Goal: Transaction & Acquisition: Purchase product/service

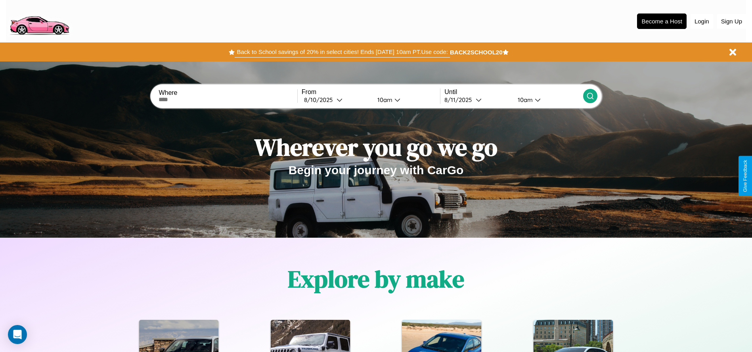
click at [342, 52] on button "Back to School savings of 20% in select cities! Ends 9/1 at 10am PT. Use code:" at bounding box center [342, 51] width 215 height 11
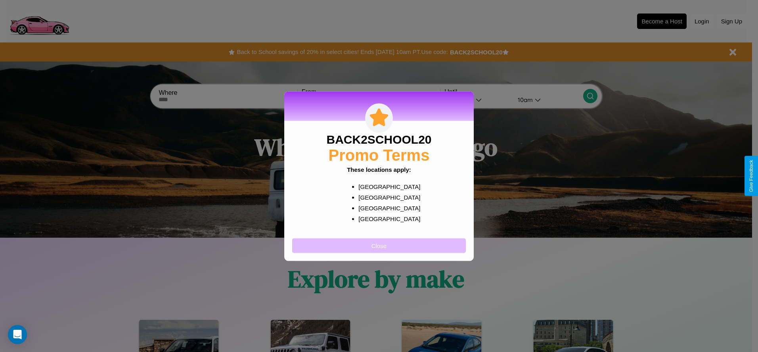
click at [379, 245] on button "Close" at bounding box center [379, 245] width 174 height 15
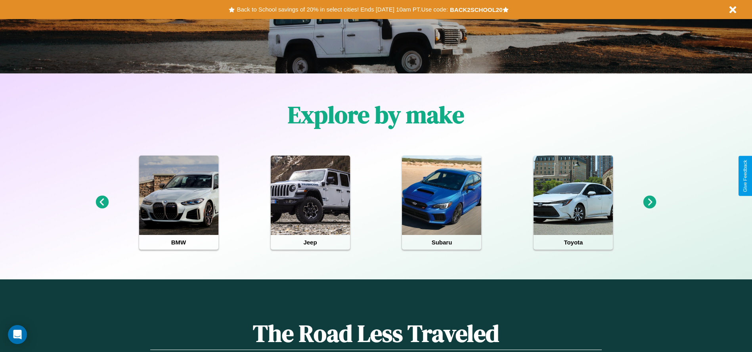
scroll to position [165, 0]
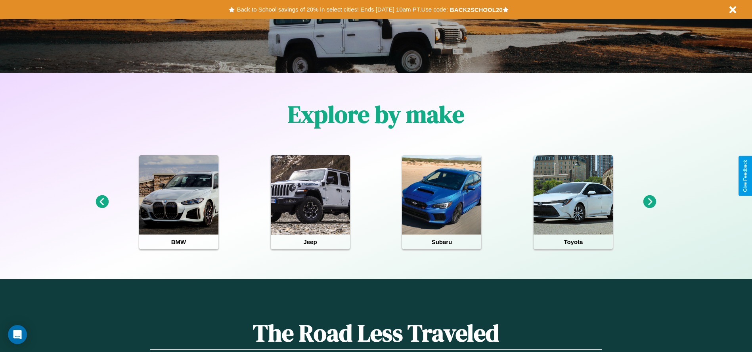
click at [102, 202] on icon at bounding box center [102, 201] width 13 height 13
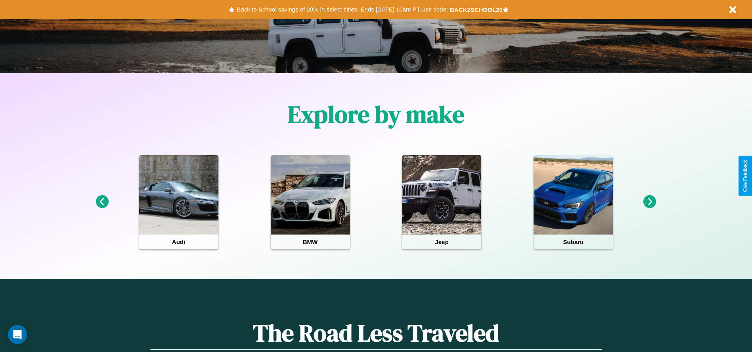
click at [650, 202] on icon at bounding box center [650, 201] width 13 height 13
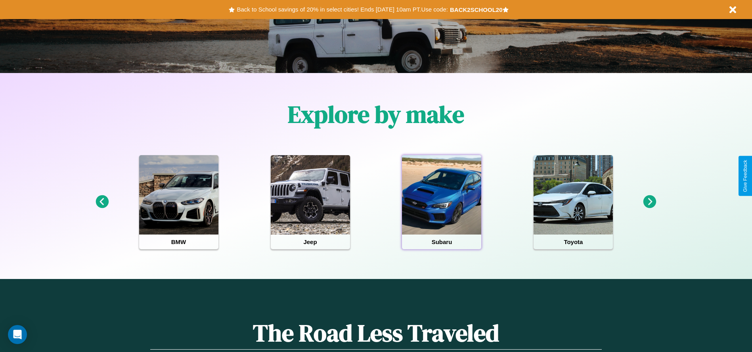
click at [442, 202] on div at bounding box center [441, 194] width 79 height 79
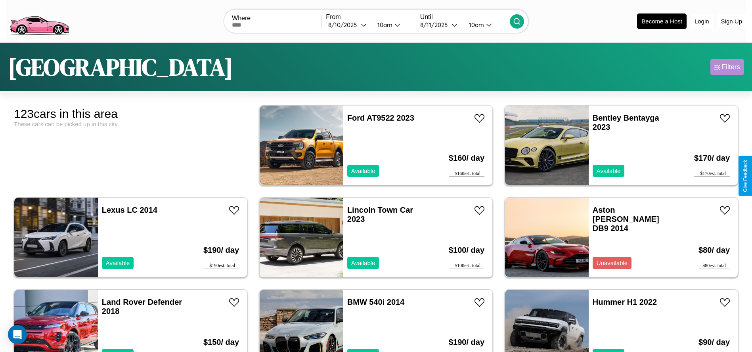
click at [727, 67] on div "Filters" at bounding box center [731, 67] width 18 height 8
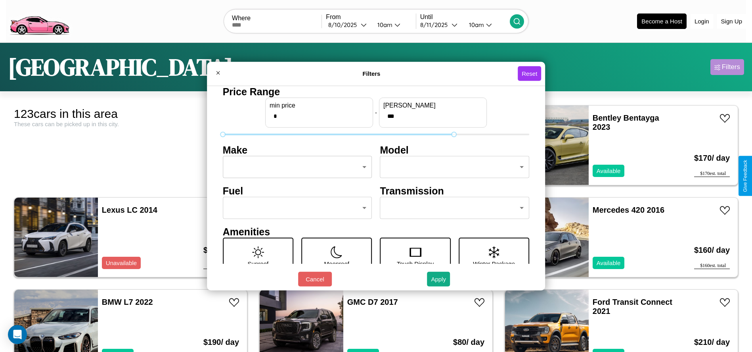
type input "***"
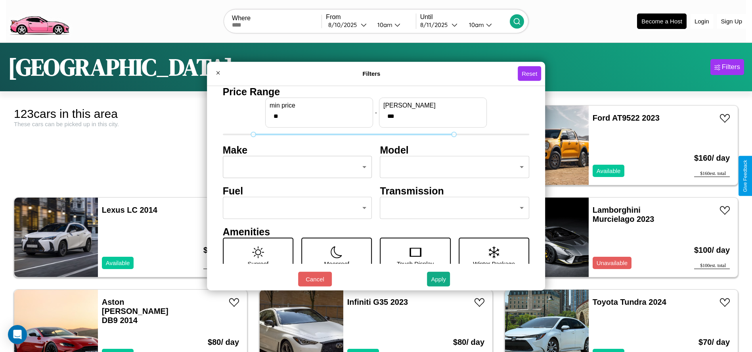
type input "**"
click at [295, 167] on body "CarGo Where From 8 / 10 / 2025 10am Until 8 / 11 / 2025 10am Become a Host Logi…" at bounding box center [376, 200] width 752 height 401
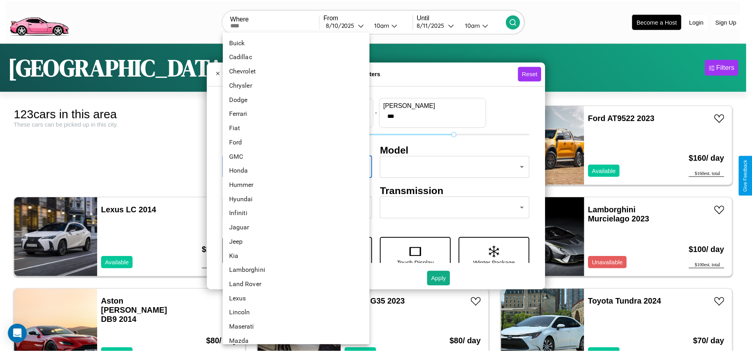
scroll to position [111, 0]
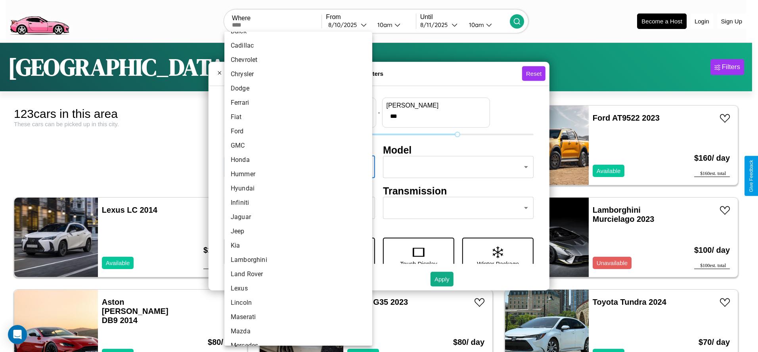
click at [295, 188] on li "Hyundai" at bounding box center [298, 188] width 148 height 14
type input "*******"
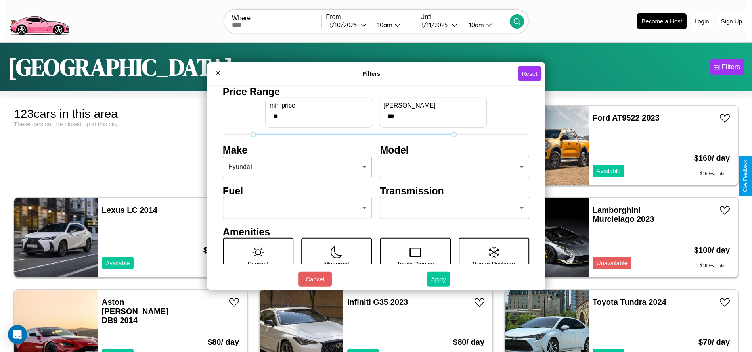
click at [439, 279] on button "Apply" at bounding box center [438, 279] width 23 height 15
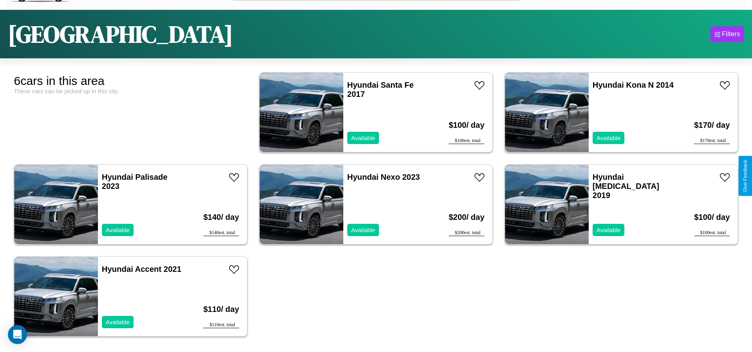
scroll to position [42, 0]
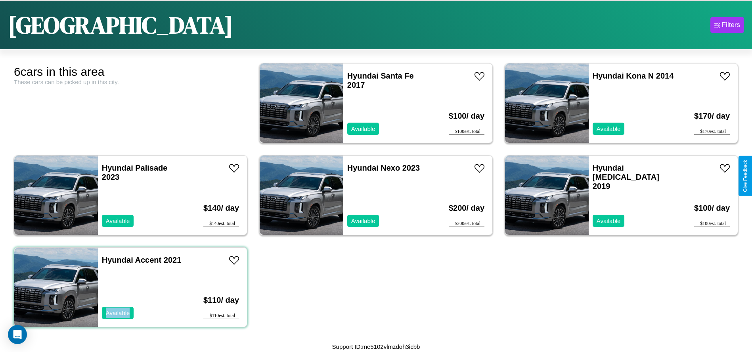
click at [130, 287] on div "Hyundai Accent 2021 Available" at bounding box center [144, 286] width 92 height 79
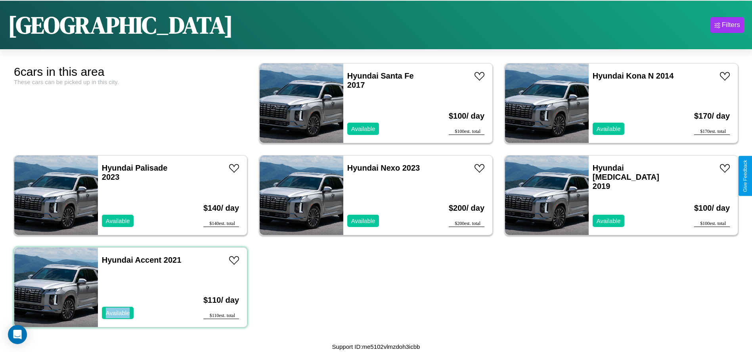
click at [130, 287] on div "Hyundai Accent 2021 Available" at bounding box center [144, 286] width 92 height 79
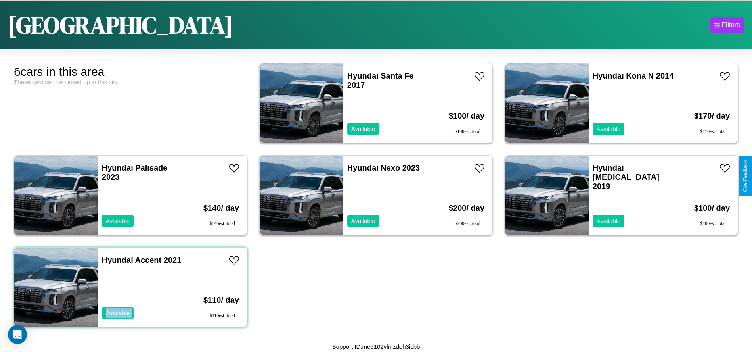
click at [130, 287] on div "Hyundai Accent 2021 Available" at bounding box center [144, 286] width 92 height 79
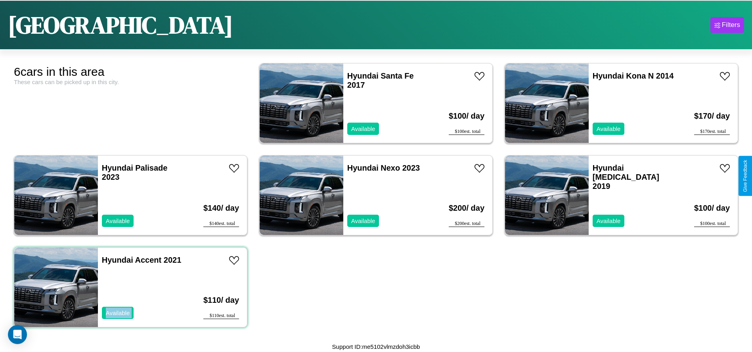
click at [130, 287] on div "Hyundai Accent 2021 Available" at bounding box center [144, 286] width 92 height 79
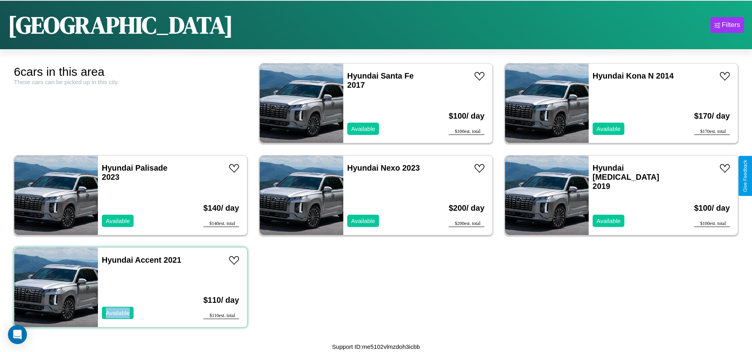
click at [130, 287] on div "Hyundai Accent 2021 Available" at bounding box center [144, 286] width 92 height 79
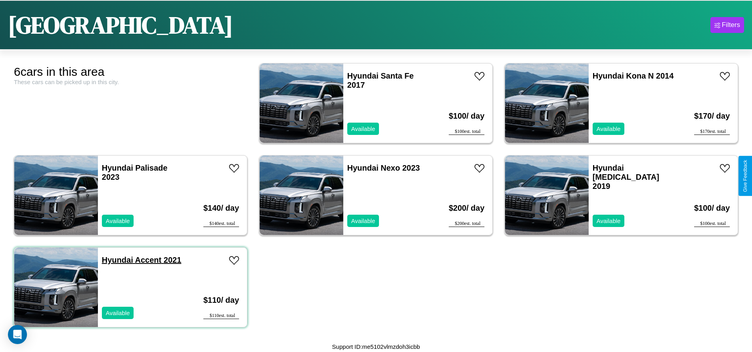
click at [117, 260] on link "Hyundai Accent 2021" at bounding box center [142, 259] width 80 height 9
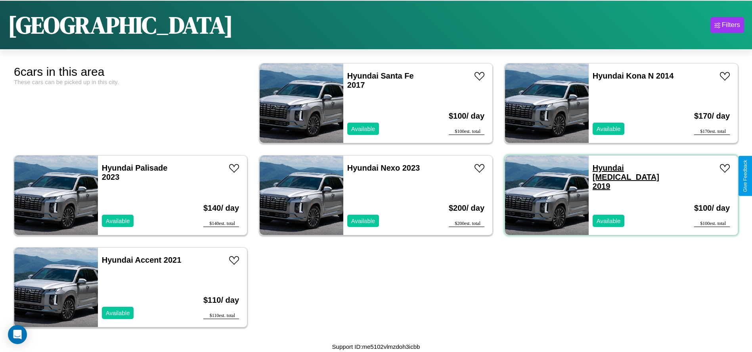
click at [603, 168] on link "Hyundai Sonata 2019" at bounding box center [626, 176] width 67 height 27
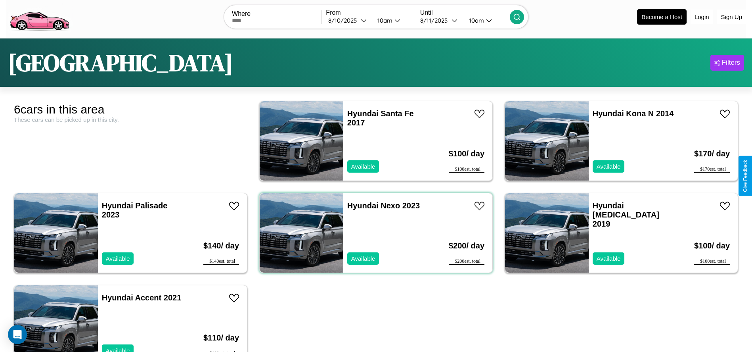
scroll to position [0, 0]
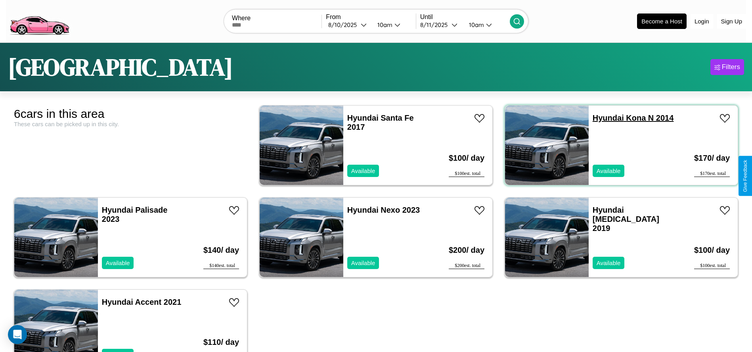
click at [603, 118] on link "Hyundai Kona N 2014" at bounding box center [633, 117] width 81 height 9
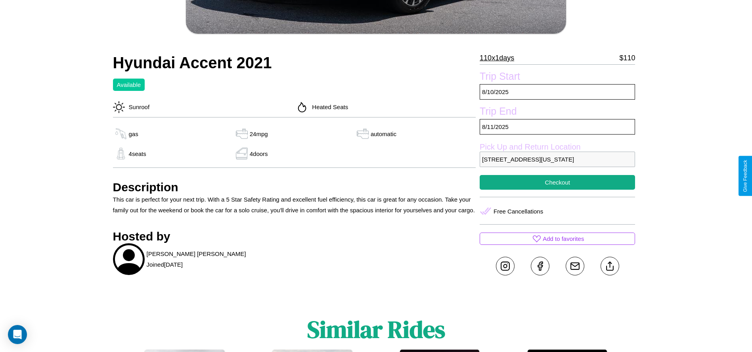
scroll to position [327, 0]
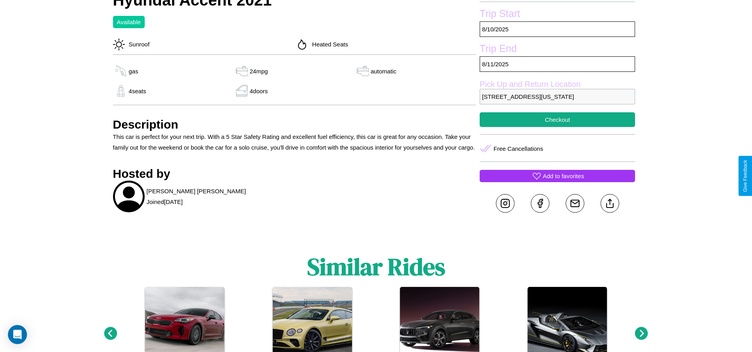
click at [557, 176] on p "Add to favorites" at bounding box center [563, 175] width 41 height 11
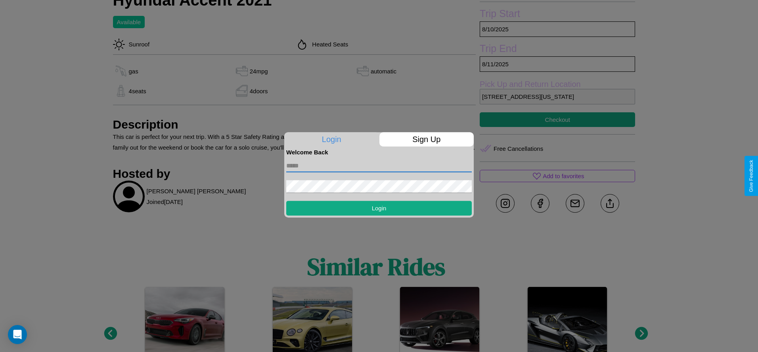
click at [379, 165] on input "text" at bounding box center [379, 165] width 186 height 13
type input "**********"
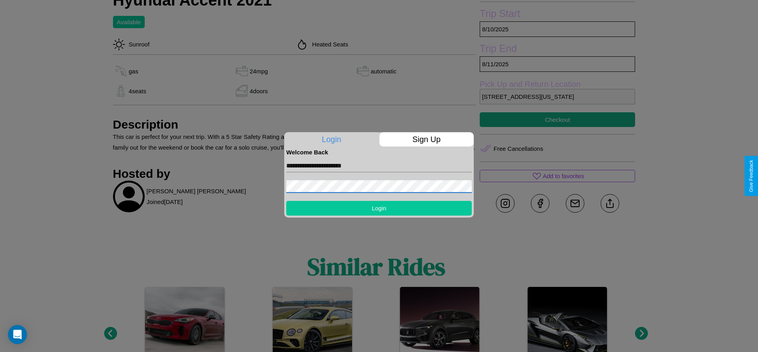
click at [379, 208] on button "Login" at bounding box center [379, 208] width 186 height 15
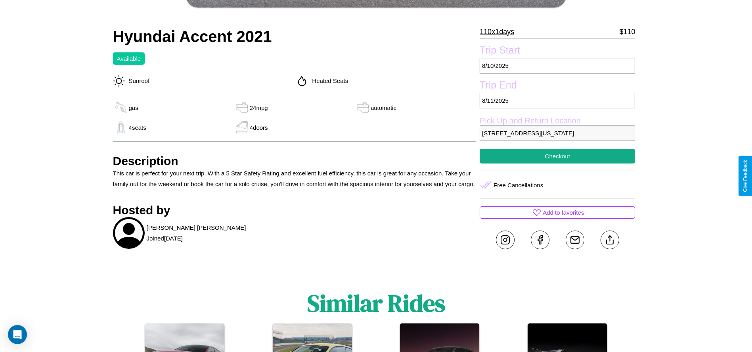
scroll to position [270, 0]
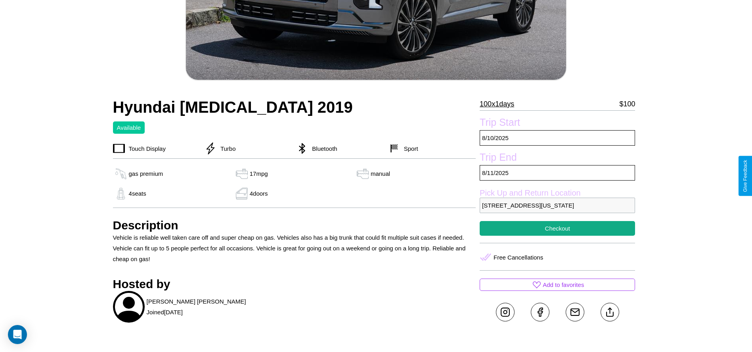
scroll to position [247, 0]
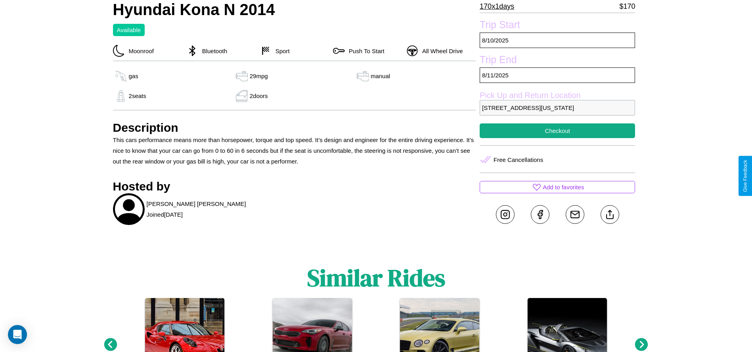
scroll to position [354, 0]
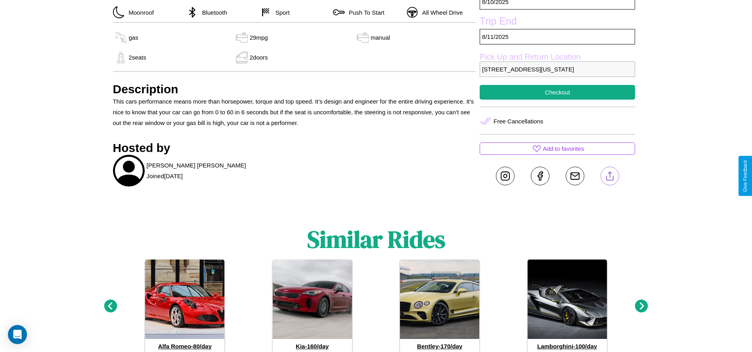
click at [610, 176] on line at bounding box center [610, 175] width 0 height 6
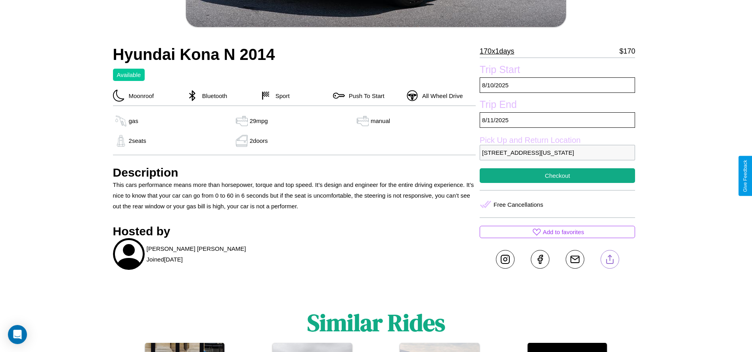
scroll to position [270, 0]
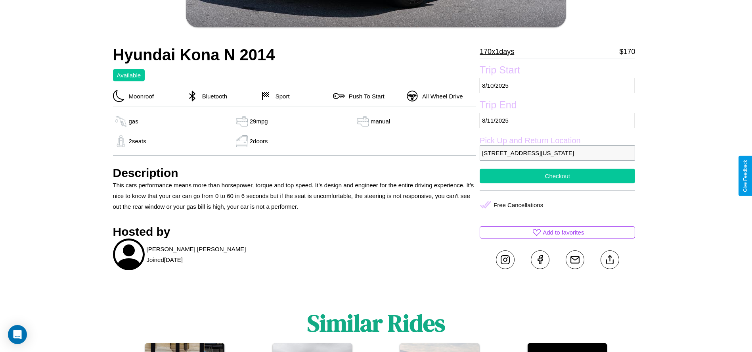
click at [557, 176] on button "Checkout" at bounding box center [557, 176] width 155 height 15
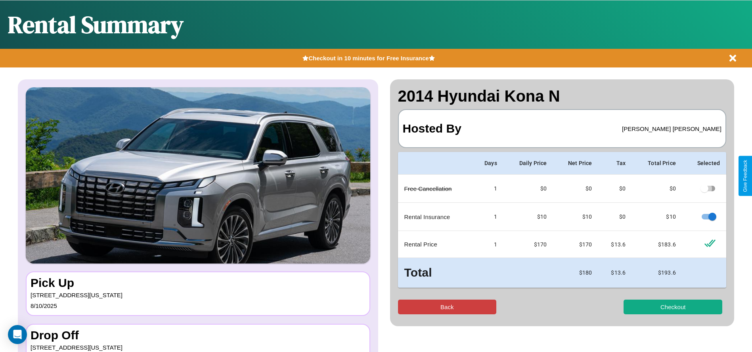
click at [447, 306] on button "Back" at bounding box center [447, 306] width 99 height 15
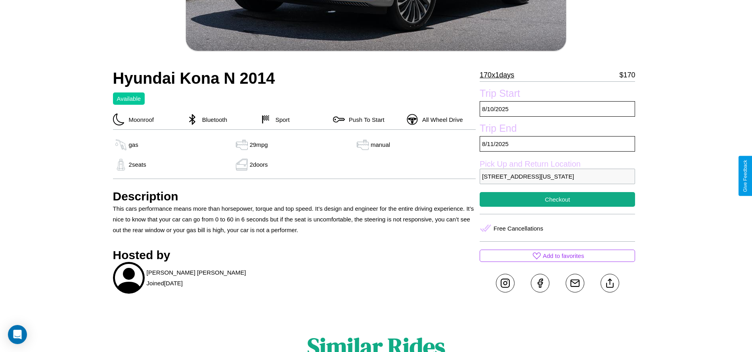
scroll to position [247, 0]
